Goal: Task Accomplishment & Management: Use online tool/utility

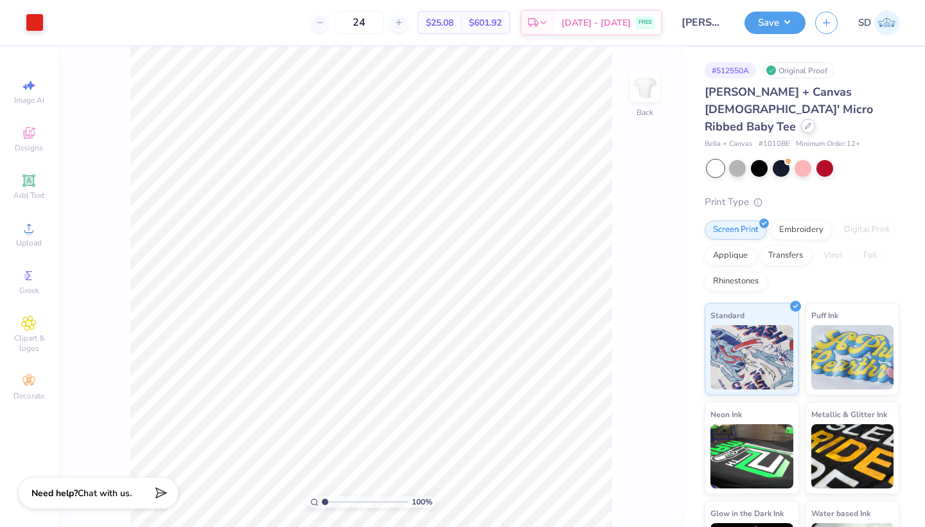
click at [805, 123] on icon at bounding box center [808, 126] width 6 height 6
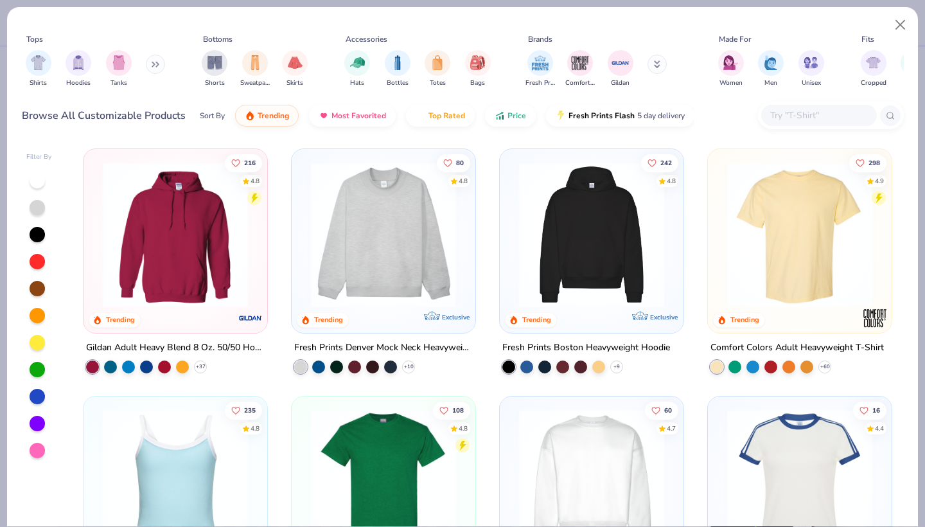
click at [805, 124] on div at bounding box center [819, 115] width 116 height 21
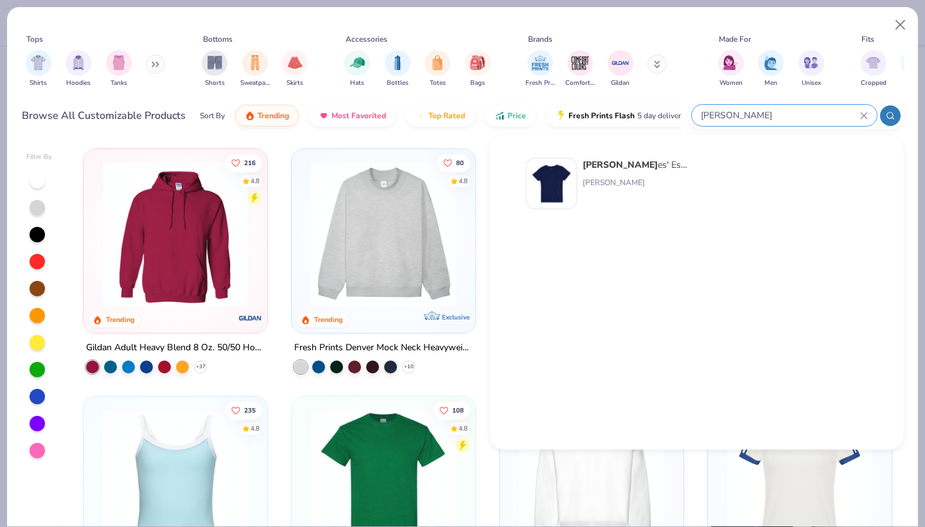
type input "[PERSON_NAME]"
click at [621, 168] on strong "[PERSON_NAME]" at bounding box center [620, 165] width 75 height 12
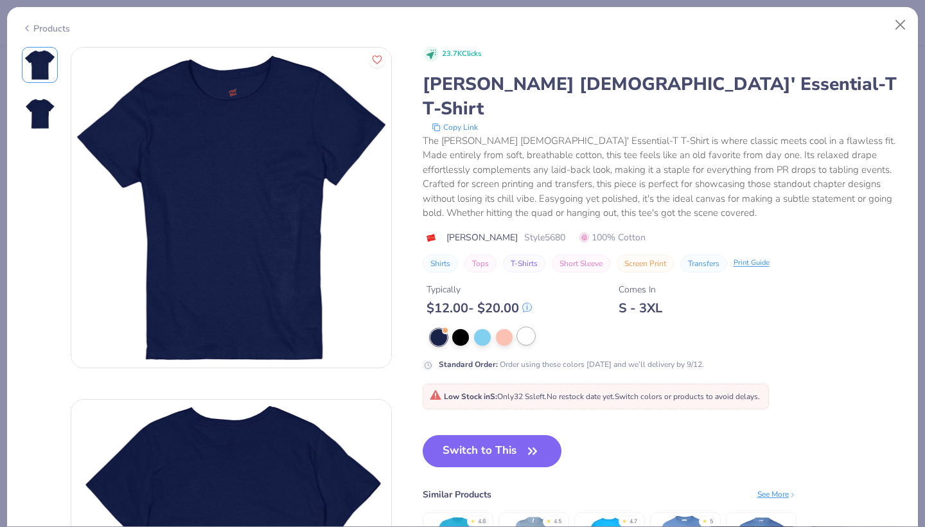
click at [522, 328] on div at bounding box center [526, 336] width 17 height 17
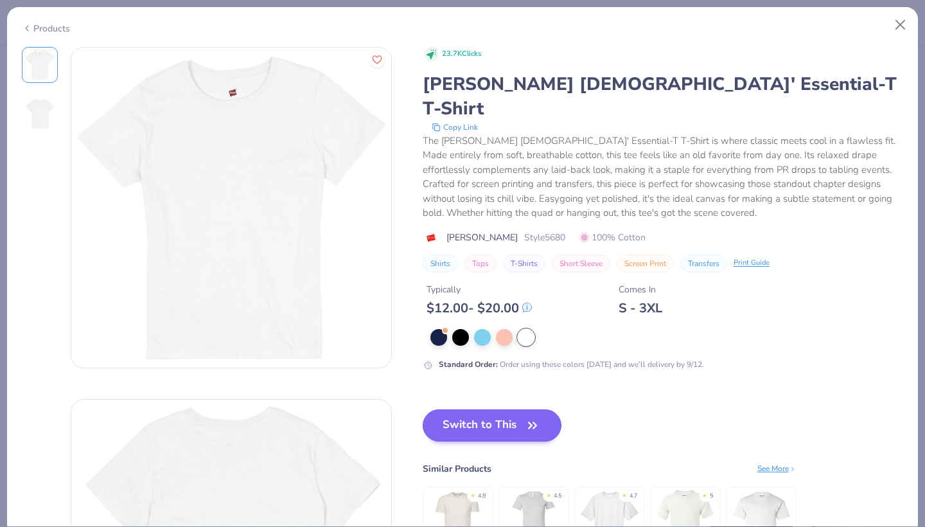
click at [521, 409] on button "Switch to This" at bounding box center [492, 425] width 139 height 32
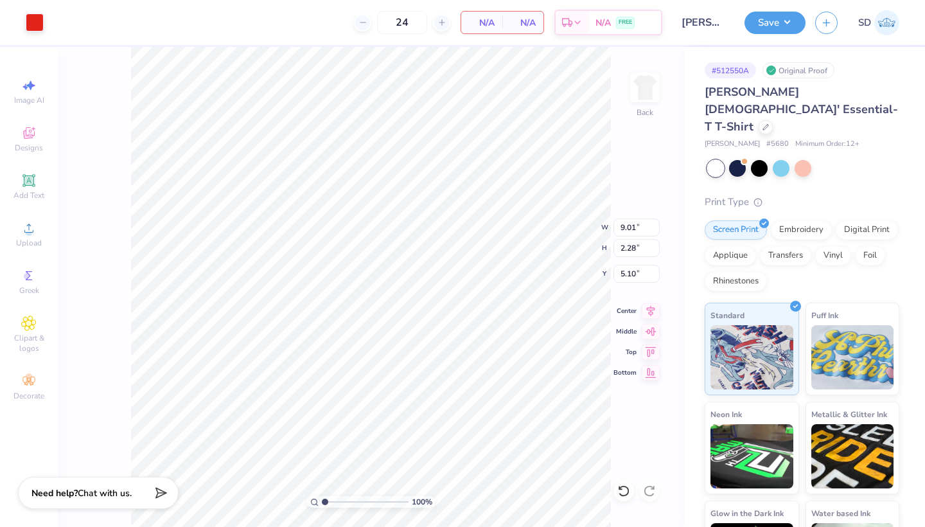
type input "10.79"
type input "2.73"
type input "4.31"
click at [763, 22] on button "Save" at bounding box center [774, 21] width 61 height 22
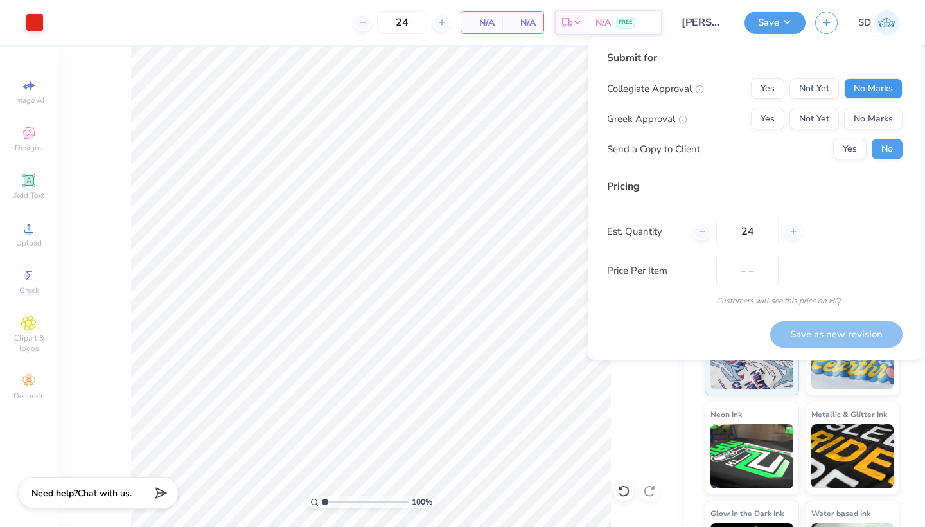
click at [850, 90] on button "No Marks" at bounding box center [873, 88] width 58 height 21
click at [769, 125] on button "Yes" at bounding box center [767, 119] width 33 height 21
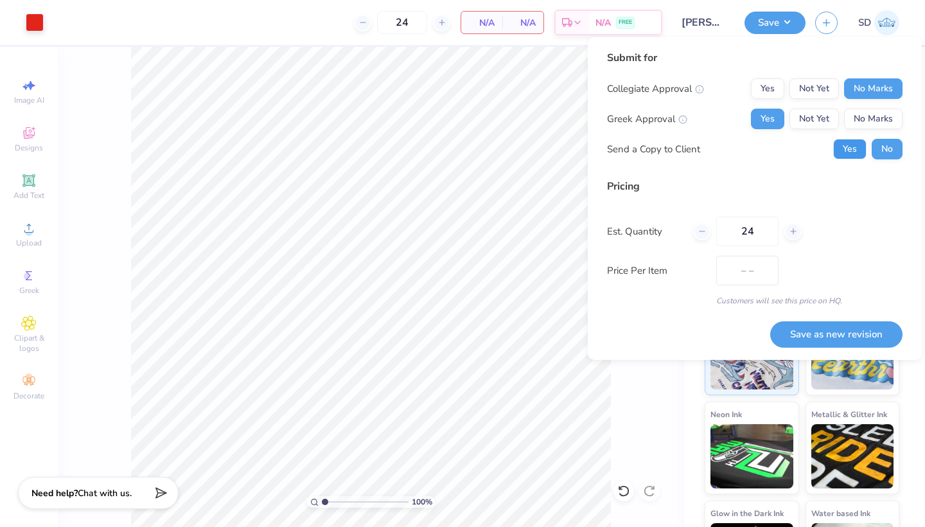
click at [841, 143] on button "Yes" at bounding box center [849, 149] width 33 height 21
click at [827, 330] on button "Save as new revision" at bounding box center [836, 334] width 132 height 26
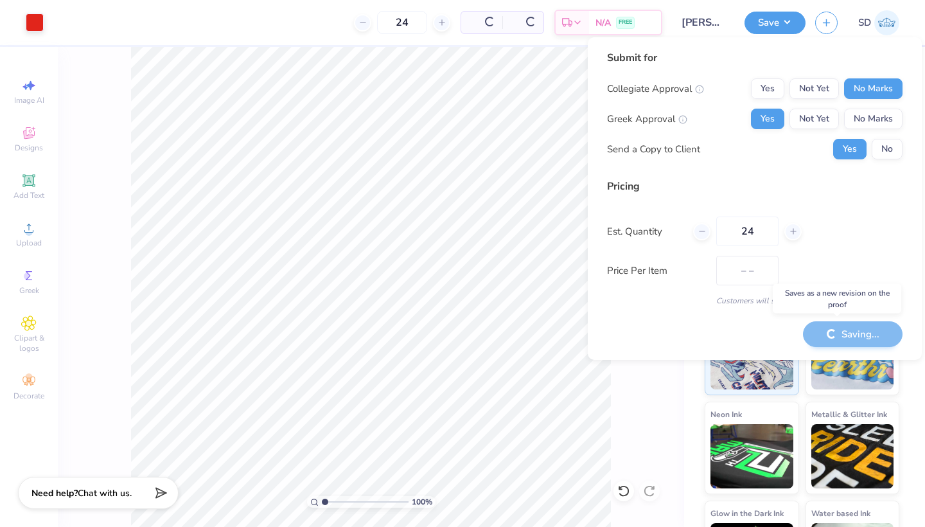
type input "$NaN"
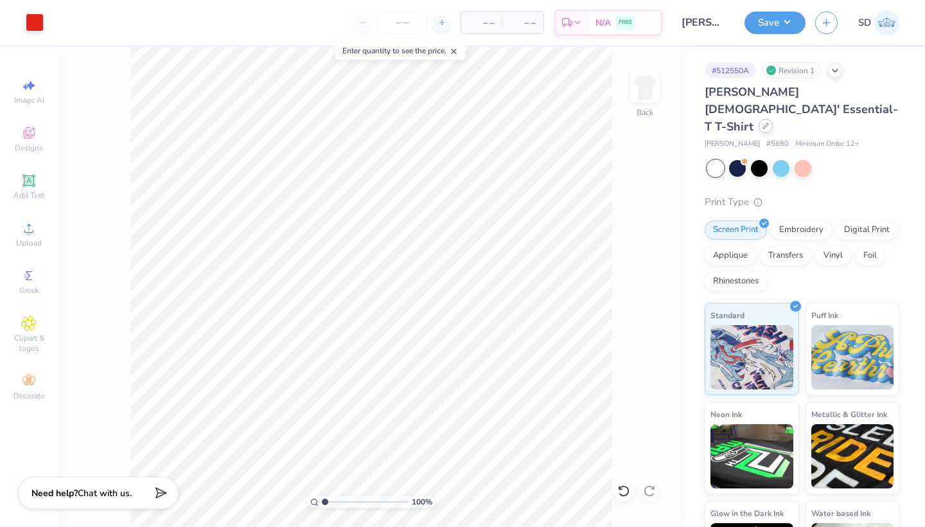
click at [759, 119] on div at bounding box center [766, 126] width 14 height 14
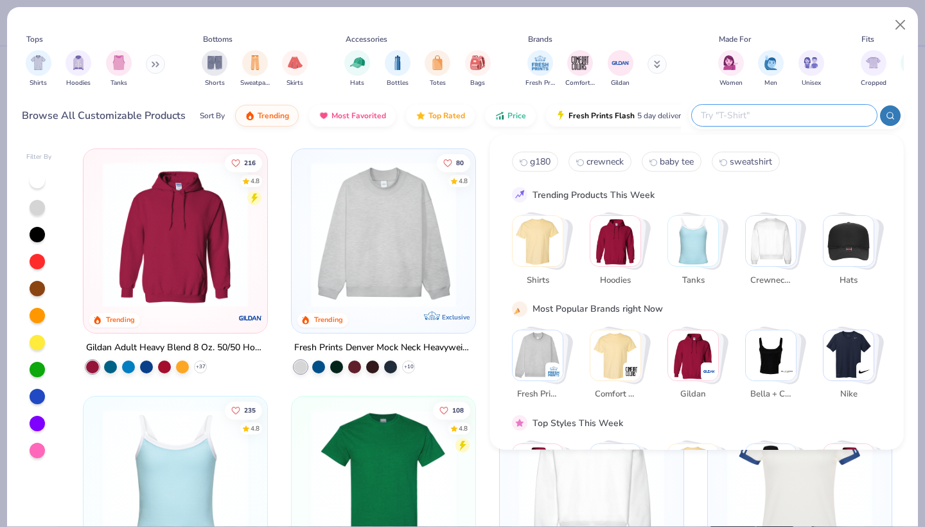
click at [802, 111] on input "text" at bounding box center [783, 115] width 168 height 15
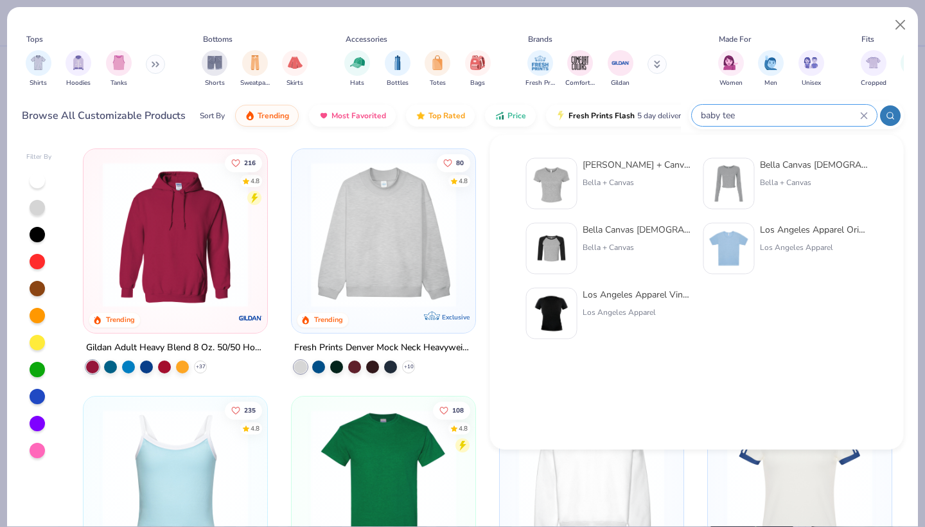
type input "baby tee"
click at [774, 265] on div "Los Angeles Apparel Original Baby Rib Tee Los Angeles Apparel" at bounding box center [814, 248] width 108 height 51
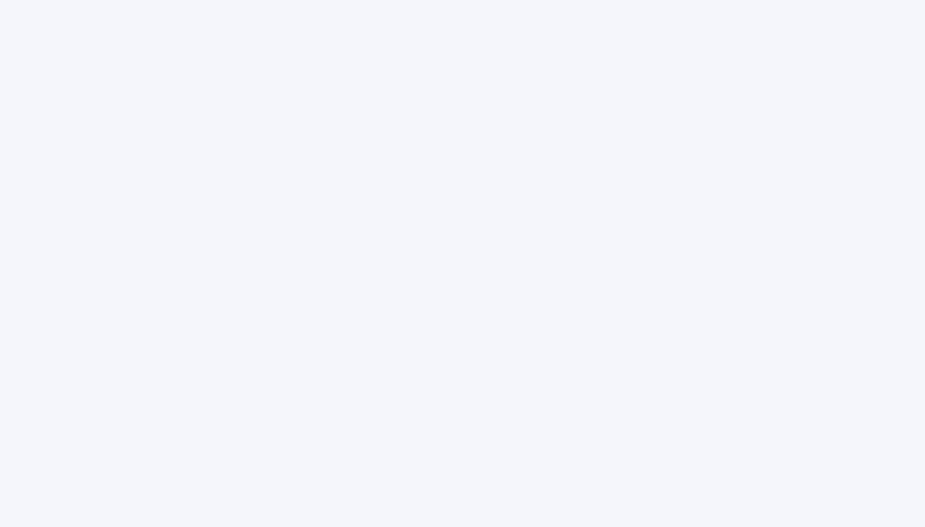
click at [577, 204] on div at bounding box center [462, 263] width 925 height 527
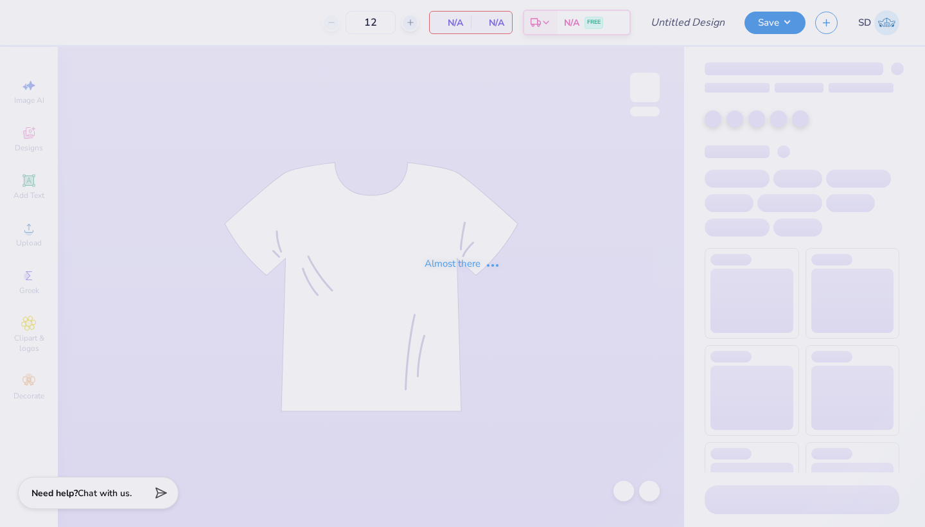
type input "[PERSON_NAME] : [GEOGRAPHIC_DATA]"
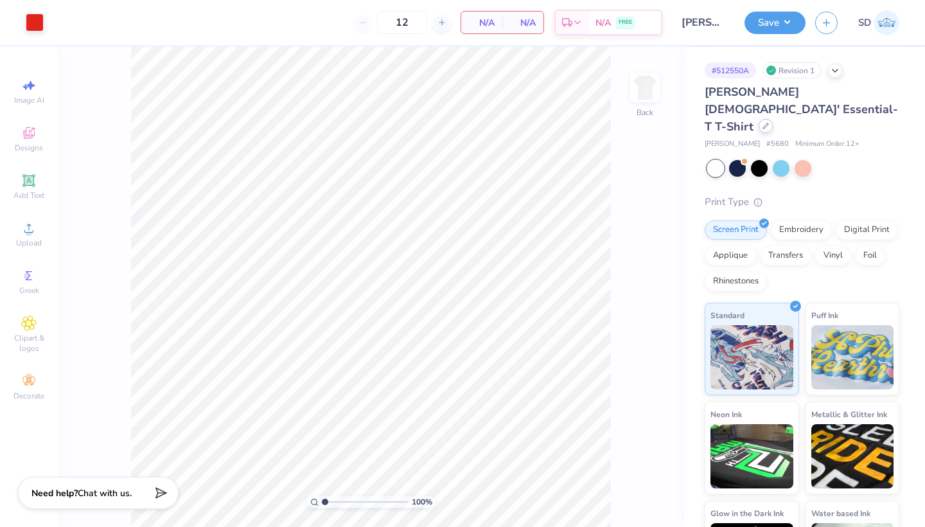
click at [759, 119] on div at bounding box center [766, 126] width 14 height 14
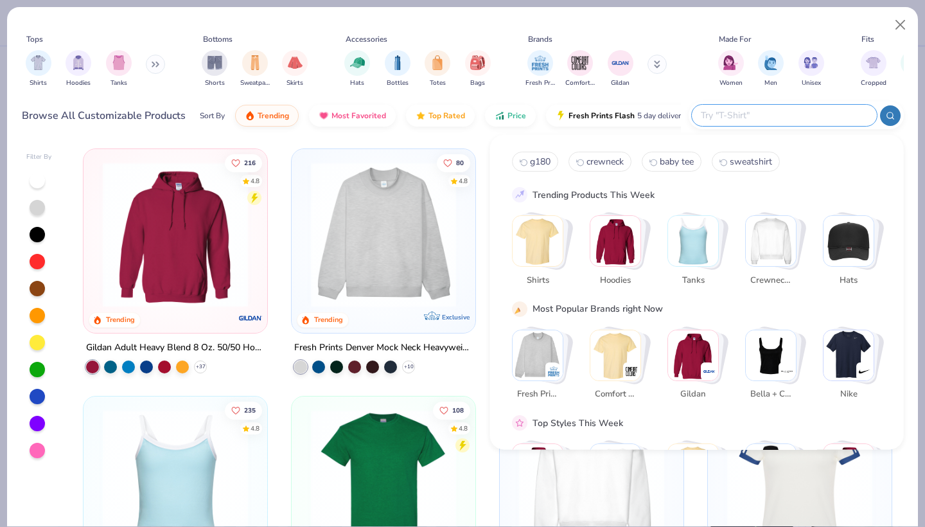
click at [789, 121] on input "text" at bounding box center [783, 115] width 168 height 15
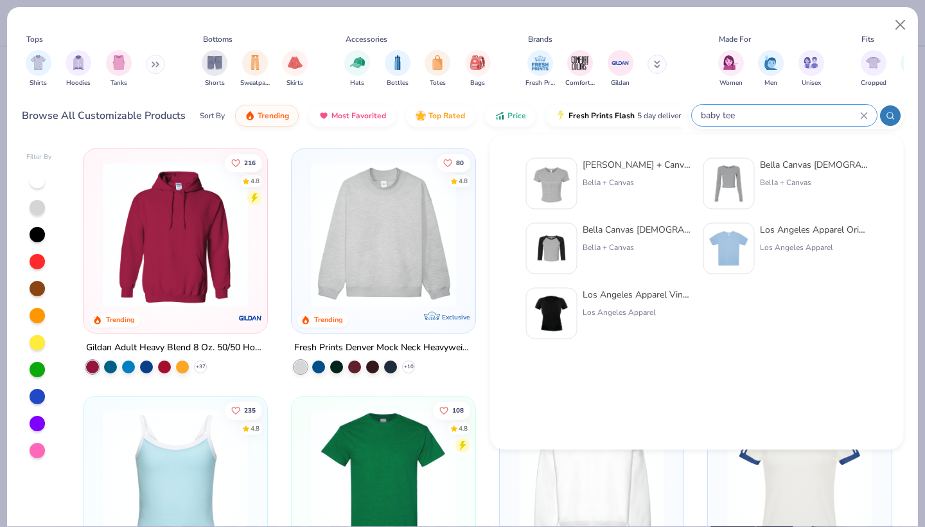
type input "baby tee"
click at [772, 254] on div "Los Angeles Apparel Original Baby Rib Tee Los Angeles Apparel" at bounding box center [814, 248] width 108 height 51
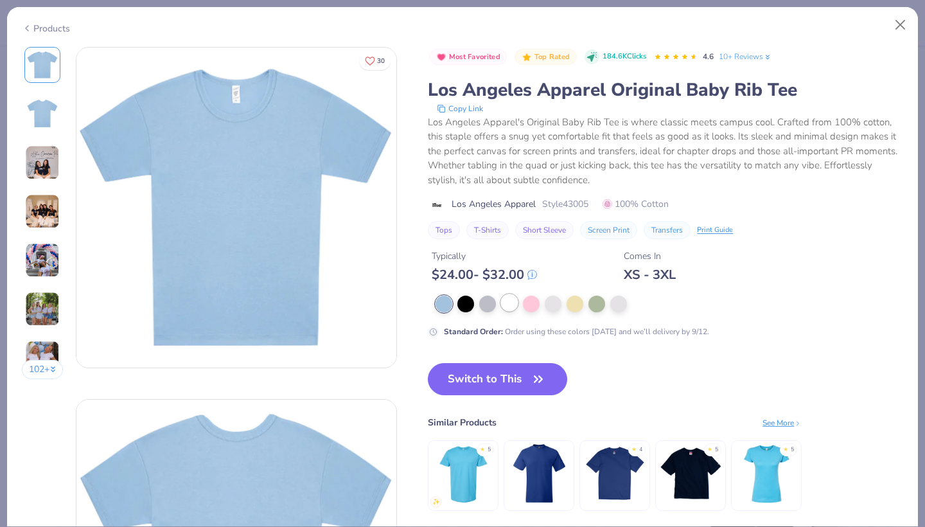
click at [513, 303] on div at bounding box center [509, 302] width 17 height 17
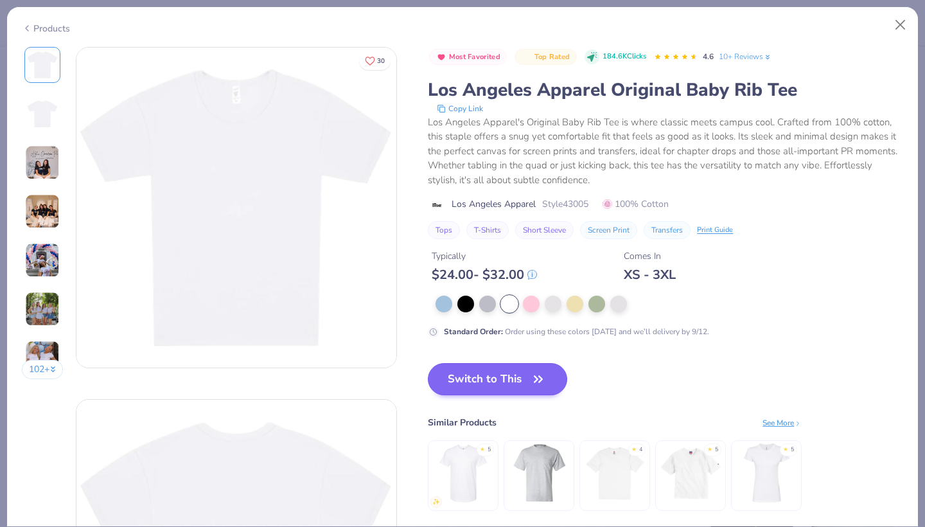
click at [510, 377] on button "Switch to This" at bounding box center [497, 379] width 139 height 32
click at [516, 388] on button "Switch to This" at bounding box center [497, 379] width 139 height 32
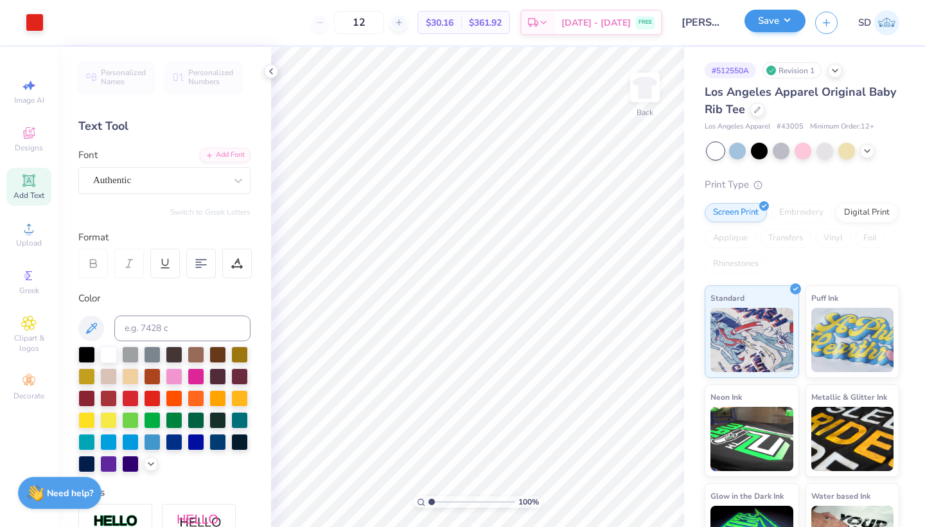
click at [760, 29] on button "Save" at bounding box center [774, 21] width 61 height 22
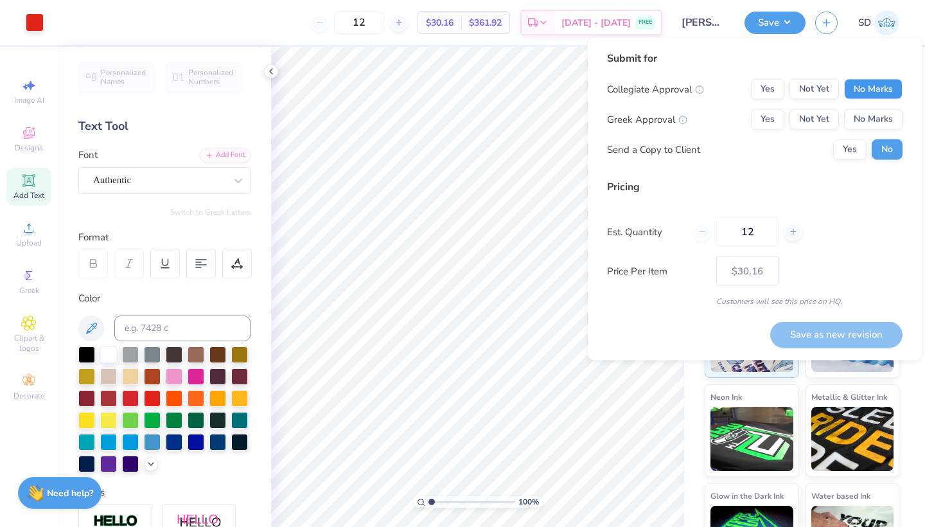
click at [859, 95] on button "No Marks" at bounding box center [873, 89] width 58 height 21
click at [773, 120] on button "Yes" at bounding box center [767, 119] width 33 height 21
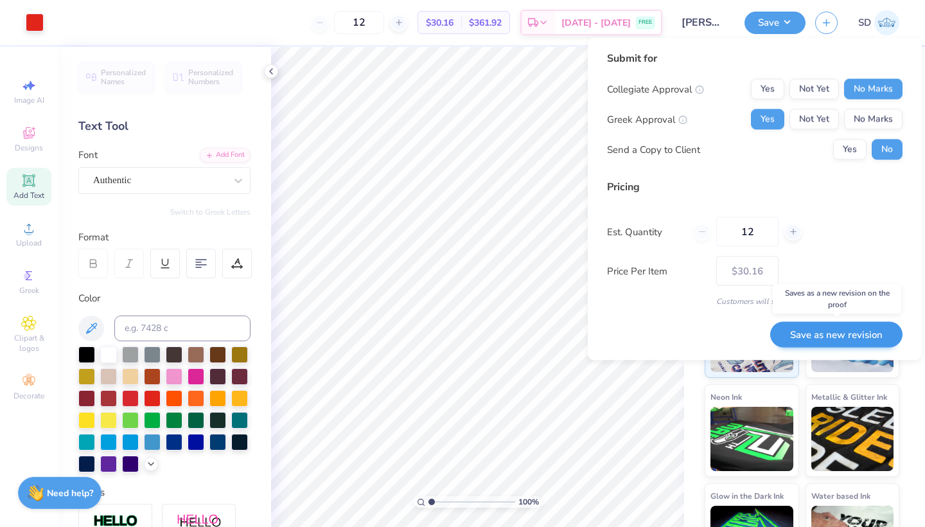
click at [815, 340] on button "Save as new revision" at bounding box center [836, 334] width 132 height 26
type input "$30.16"
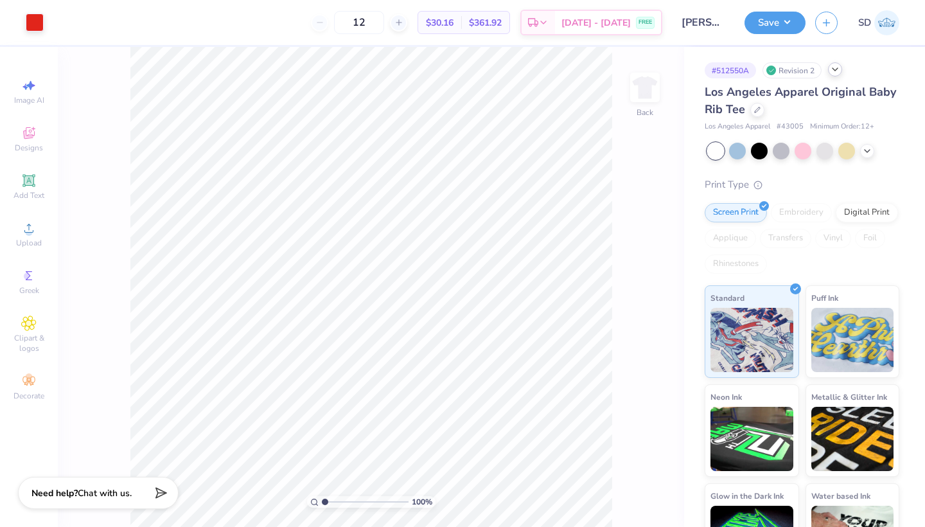
click at [840, 70] on icon at bounding box center [835, 69] width 10 height 10
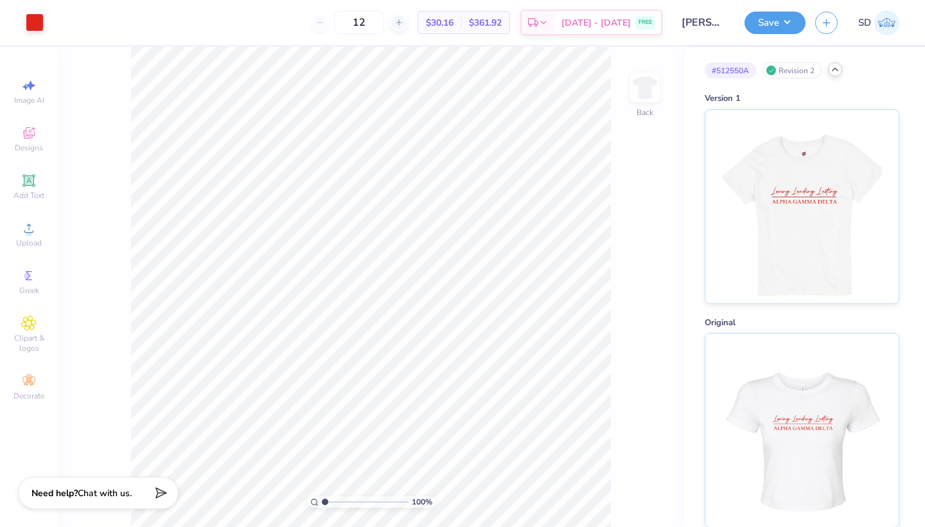
click at [838, 67] on icon at bounding box center [835, 69] width 10 height 10
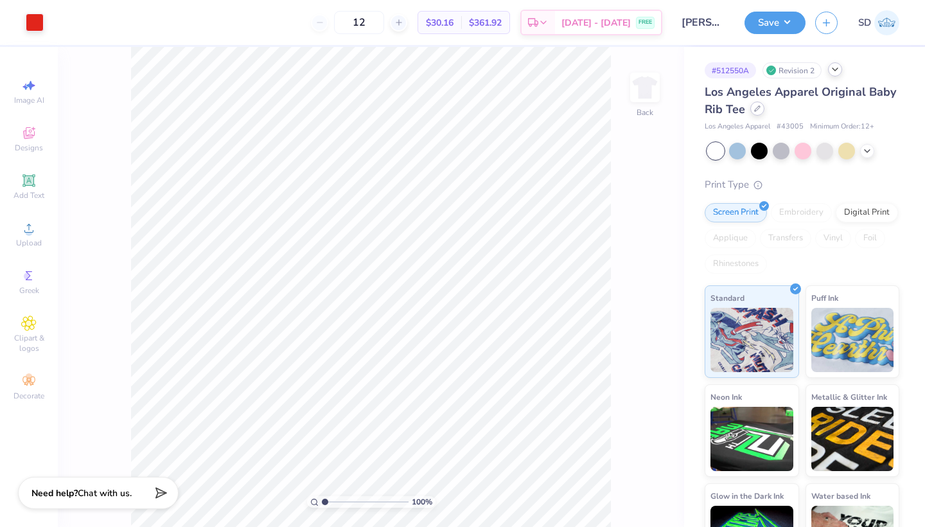
click at [751, 107] on div at bounding box center [757, 108] width 14 height 14
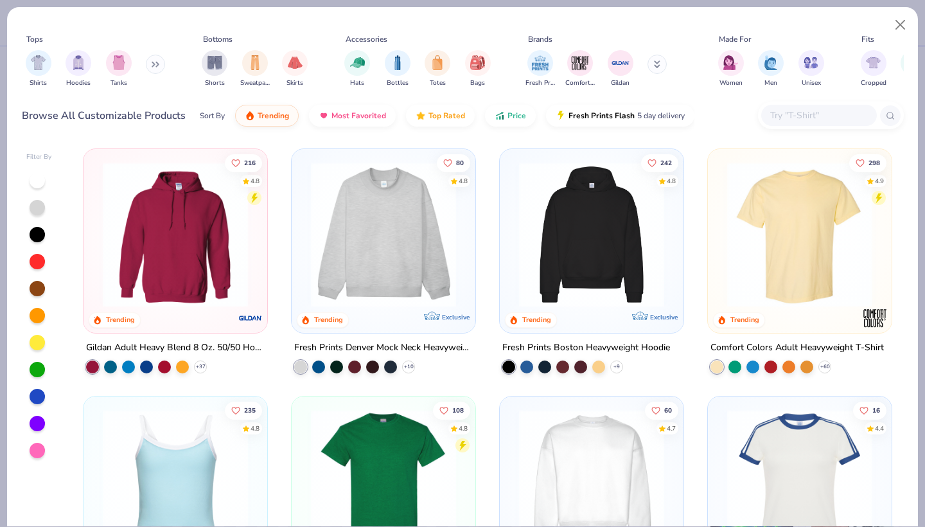
click at [790, 108] on input "text" at bounding box center [818, 115] width 99 height 15
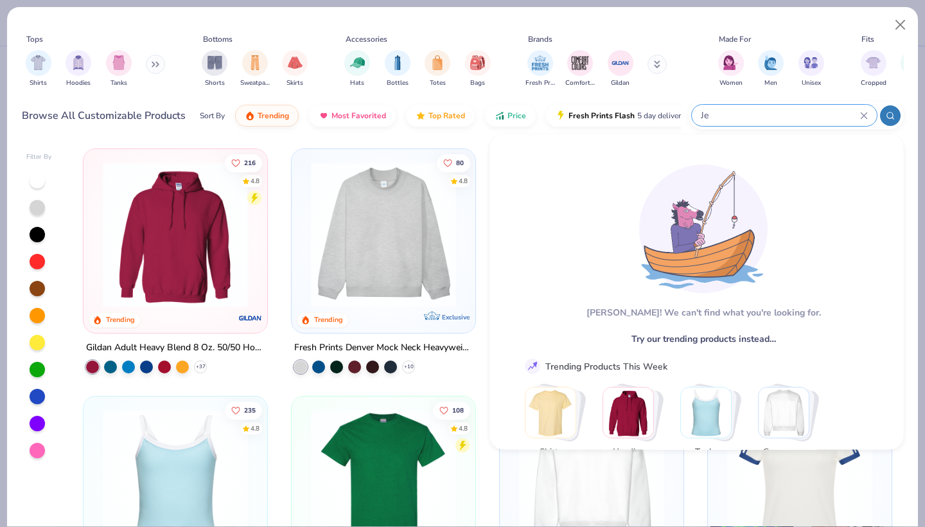
type input "J"
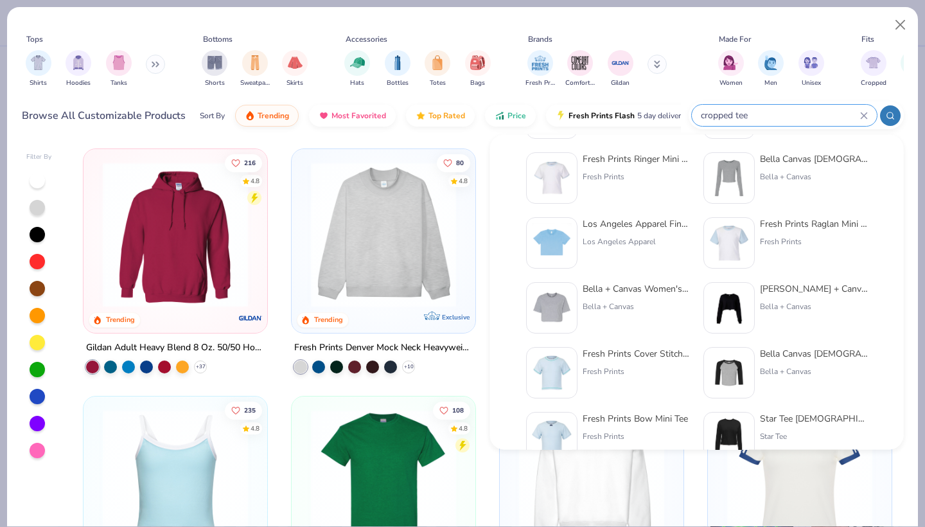
scroll to position [174, 0]
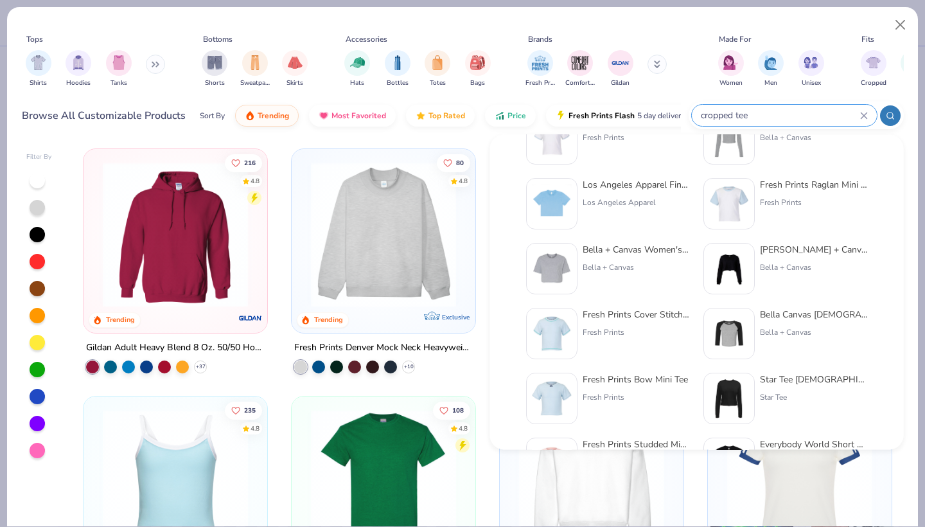
type input "cropped tee"
click at [606, 189] on div "Los Angeles Apparel Fine Jersey S/S Crop Tee" at bounding box center [637, 185] width 108 height 13
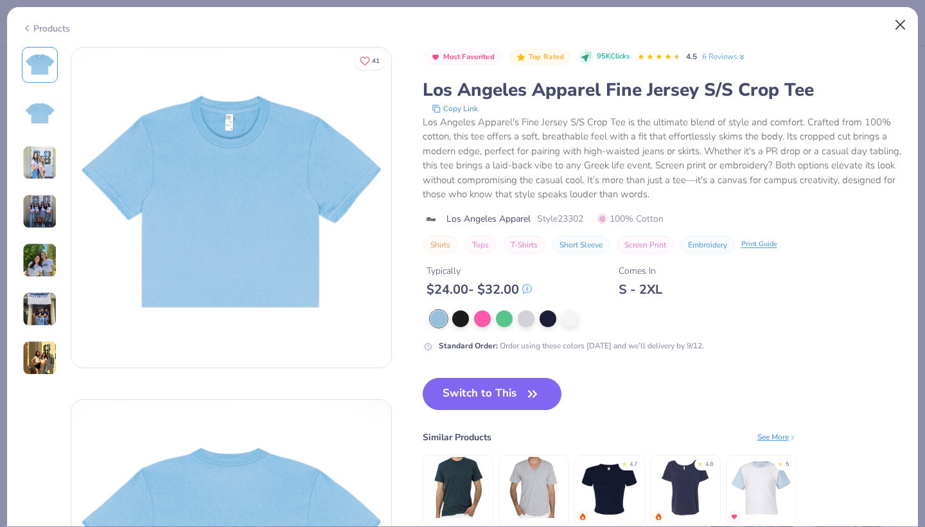
click at [900, 22] on button "Close" at bounding box center [900, 25] width 24 height 24
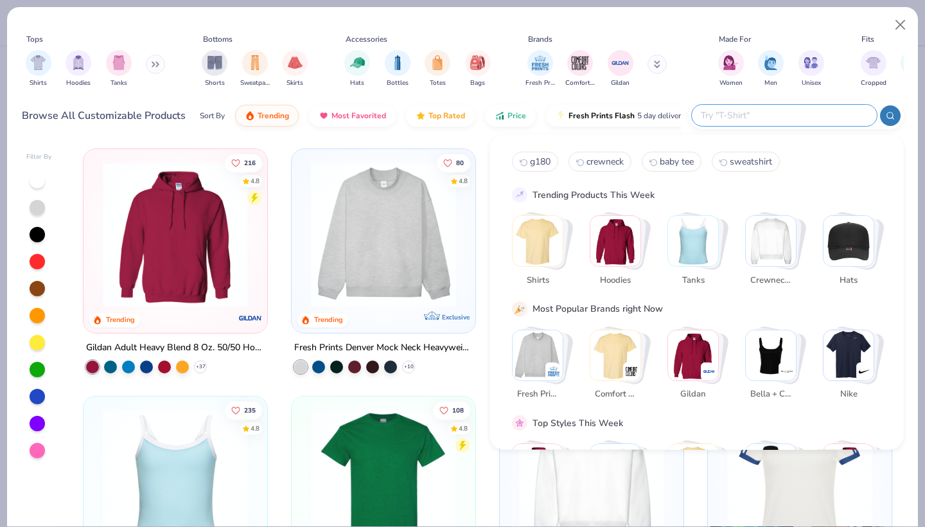
click at [808, 118] on input "text" at bounding box center [783, 115] width 168 height 15
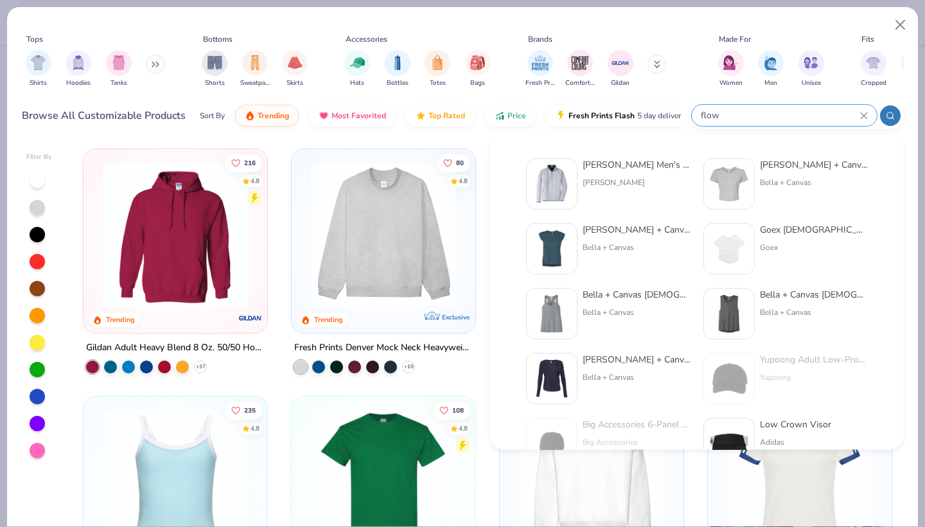
type input "flow"
click at [790, 181] on div "Bella + Canvas" at bounding box center [814, 183] width 108 height 12
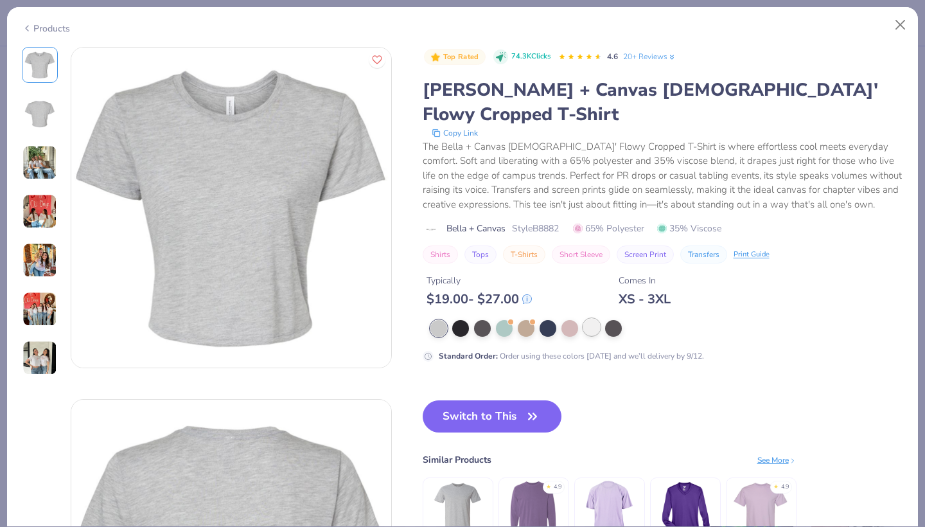
click at [593, 319] on div at bounding box center [591, 327] width 17 height 17
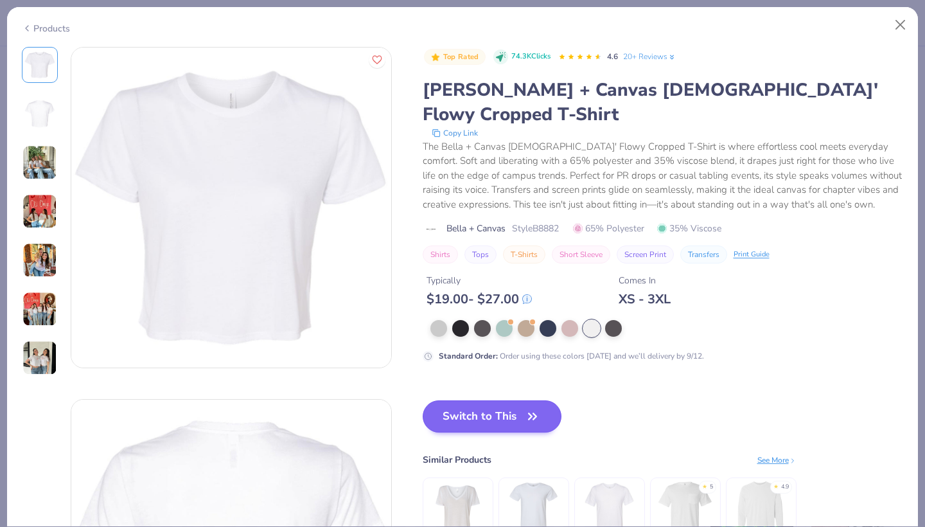
click at [496, 400] on button "Switch to This" at bounding box center [492, 416] width 139 height 32
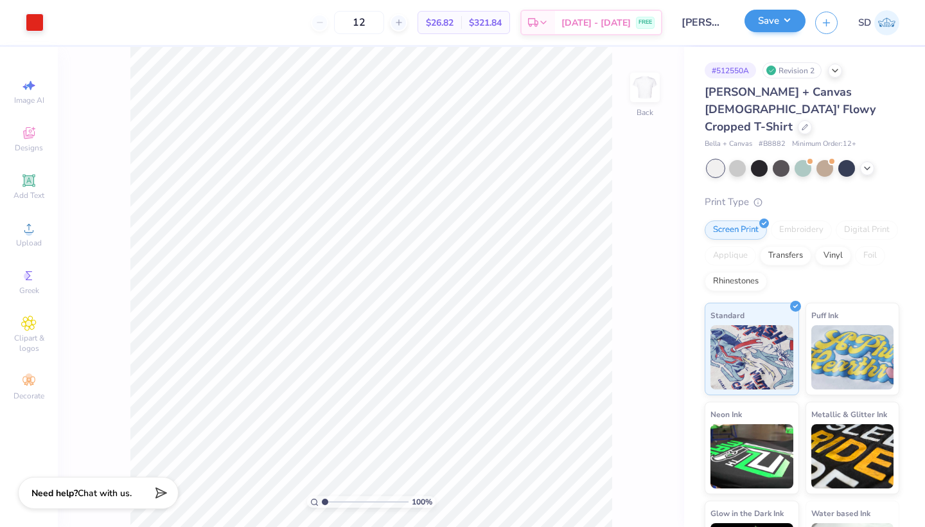
click at [784, 19] on button "Save" at bounding box center [774, 21] width 61 height 22
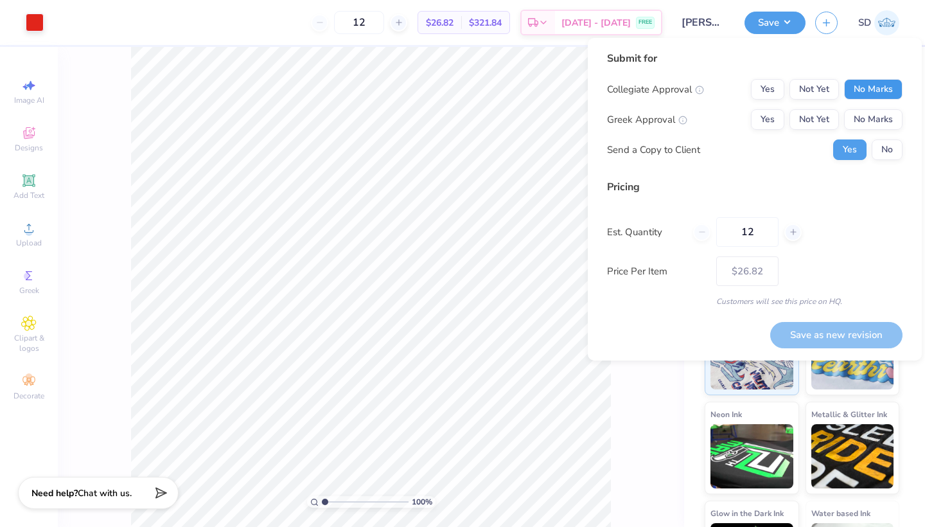
click at [868, 92] on button "No Marks" at bounding box center [873, 89] width 58 height 21
click at [781, 123] on button "Yes" at bounding box center [767, 119] width 33 height 21
click at [815, 345] on button "Save as new revision" at bounding box center [836, 335] width 132 height 26
type input "$26.82"
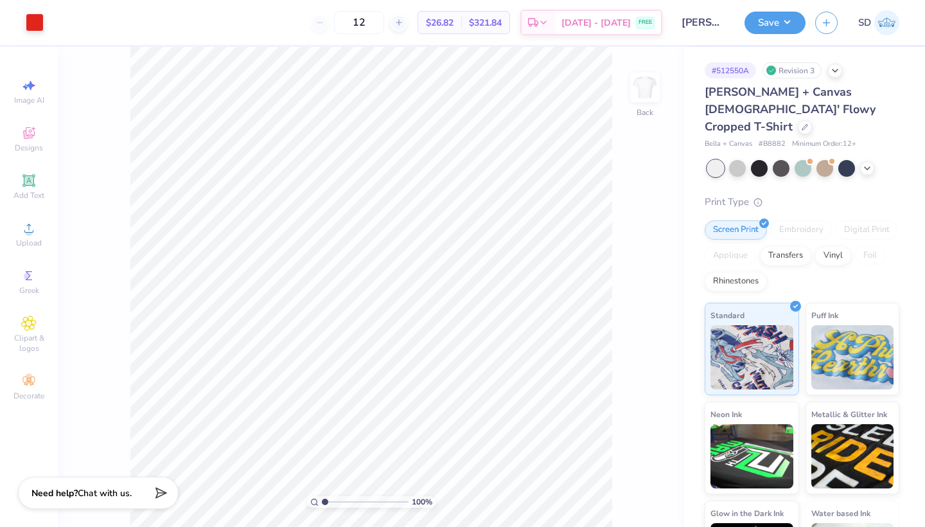
click at [842, 77] on div "# 512550A Revision 3" at bounding box center [802, 70] width 195 height 16
click at [807, 119] on div at bounding box center [805, 126] width 14 height 14
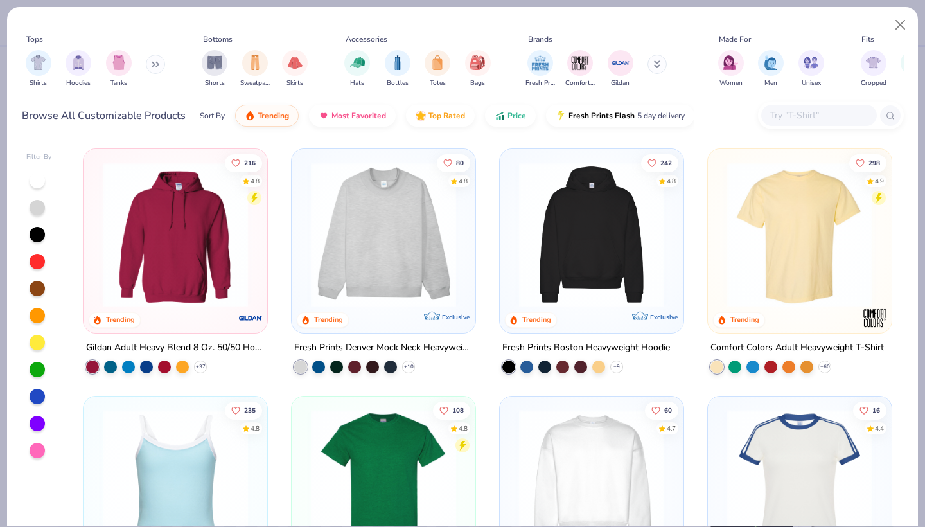
click at [812, 110] on input "text" at bounding box center [818, 115] width 99 height 15
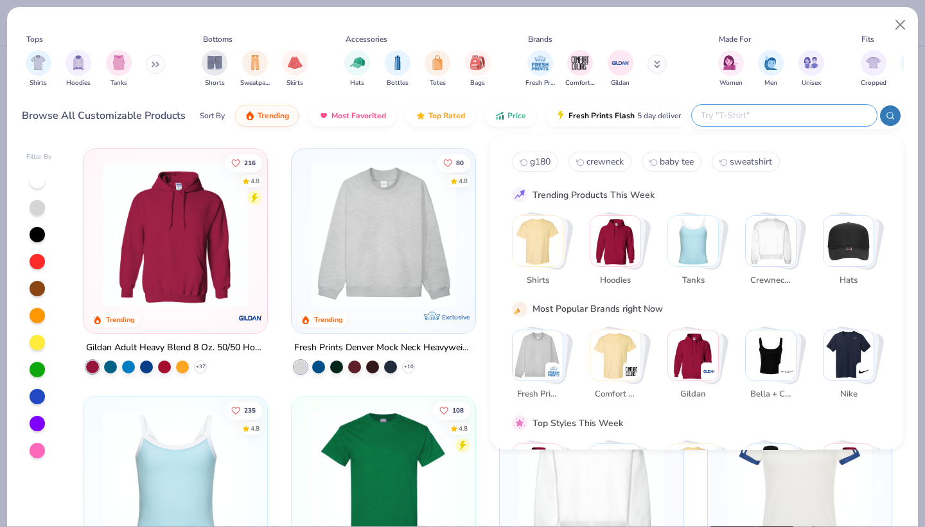
type input "a"
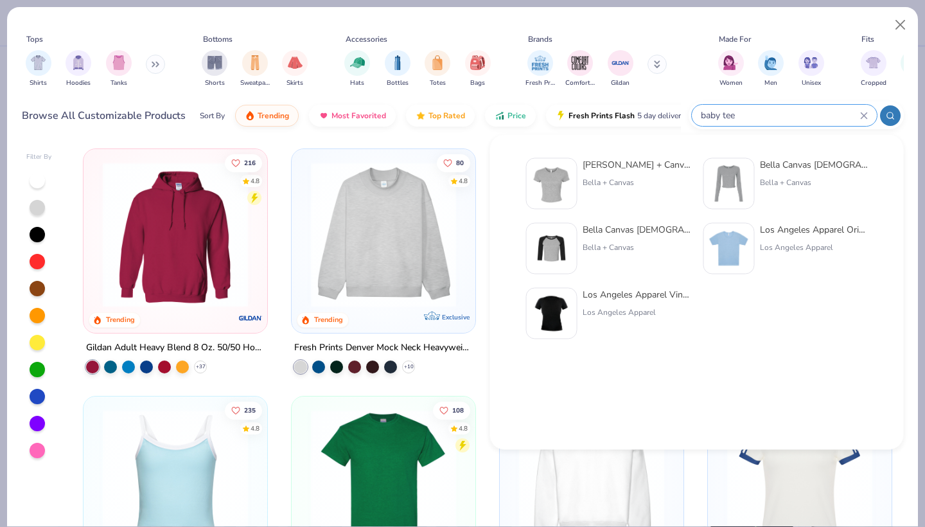
type input "baby tee"
click at [638, 300] on div "Los Angeles Apparel Vintage Baby Rib Tee" at bounding box center [637, 294] width 108 height 13
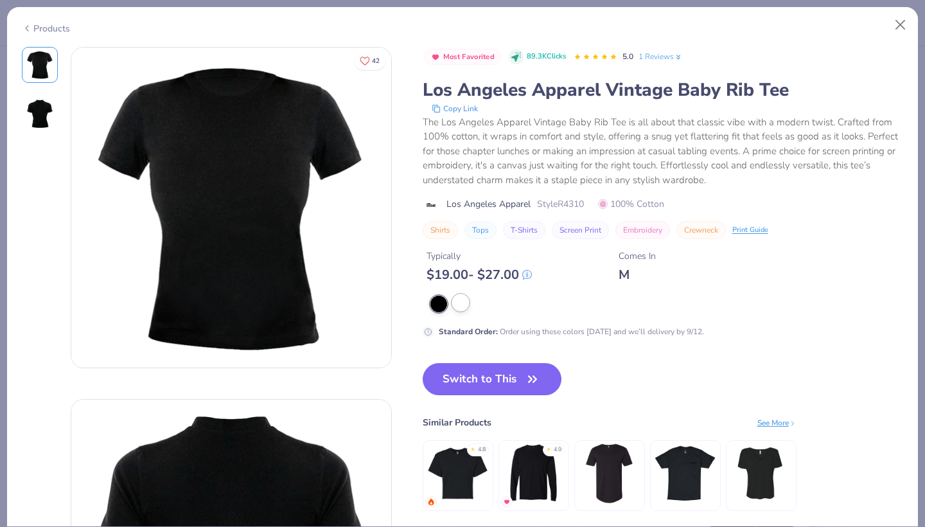
click at [466, 306] on div at bounding box center [460, 302] width 17 height 17
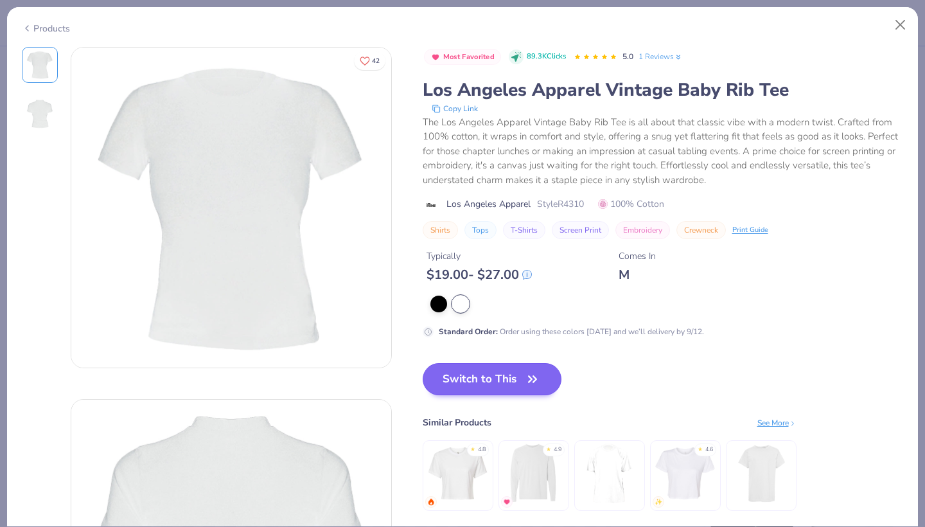
click at [482, 376] on button "Switch to This" at bounding box center [492, 379] width 139 height 32
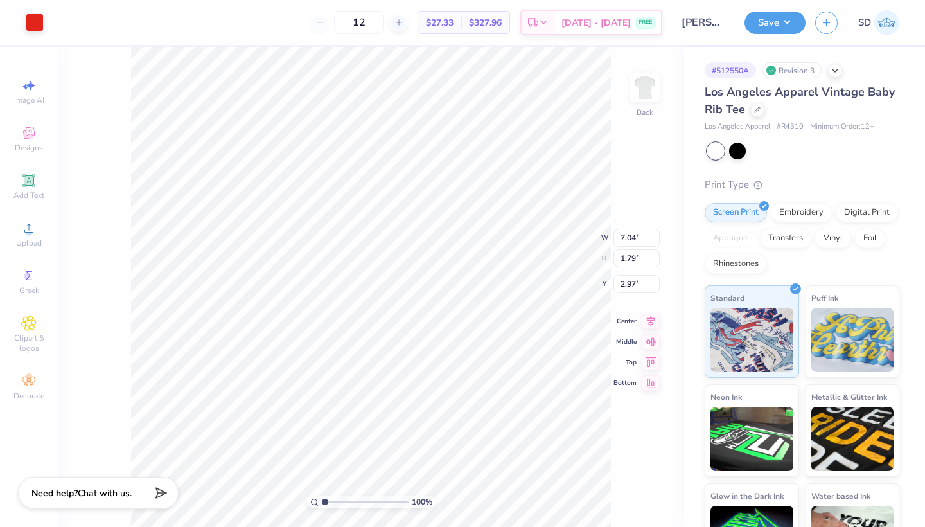
type input "2.28"
type input "2.77"
click at [378, 17] on input "12" at bounding box center [359, 22] width 50 height 23
type input "50"
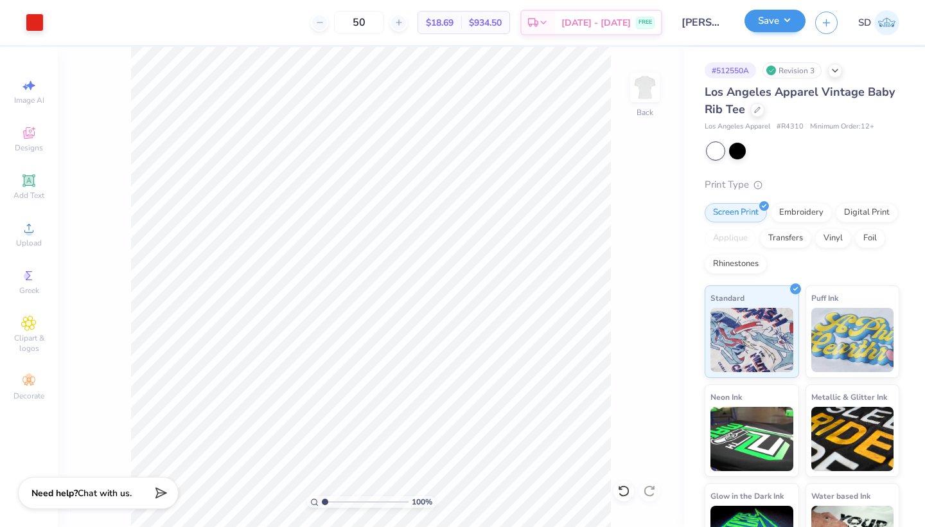
click at [770, 21] on button "Save" at bounding box center [774, 21] width 61 height 22
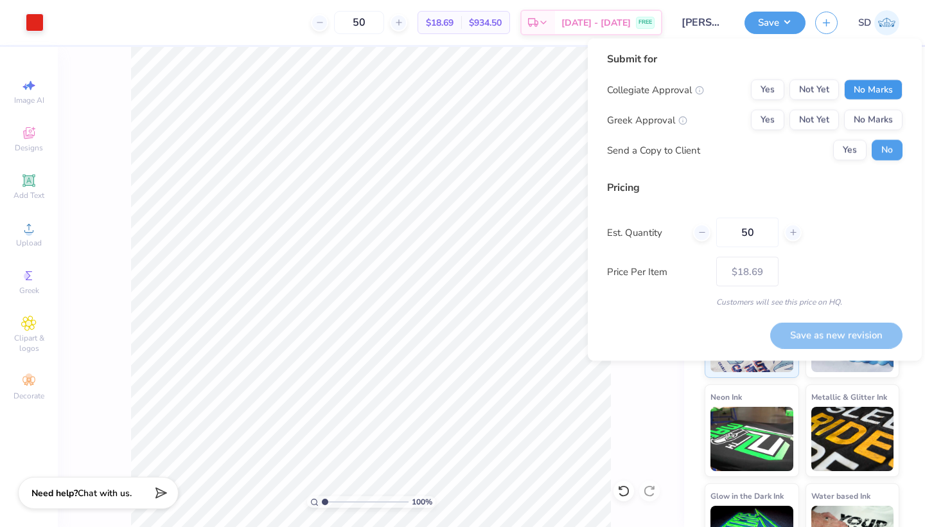
click at [851, 97] on button "No Marks" at bounding box center [873, 90] width 58 height 21
click at [792, 112] on button "Not Yet" at bounding box center [813, 120] width 49 height 21
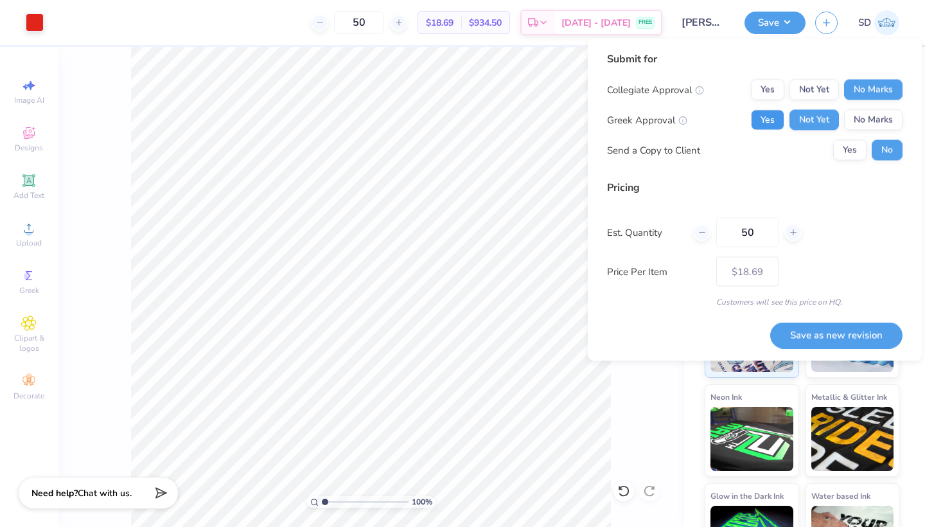
click at [774, 116] on button "Yes" at bounding box center [767, 120] width 33 height 21
click at [849, 159] on button "Yes" at bounding box center [849, 150] width 33 height 21
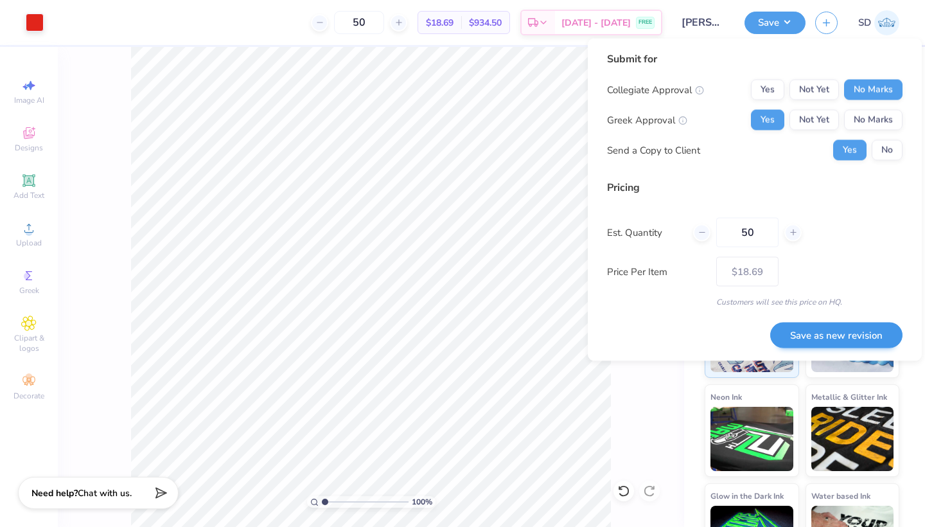
click at [854, 335] on button "Save as new revision" at bounding box center [836, 335] width 132 height 26
type input "$18.69"
